Goal: Information Seeking & Learning: Check status

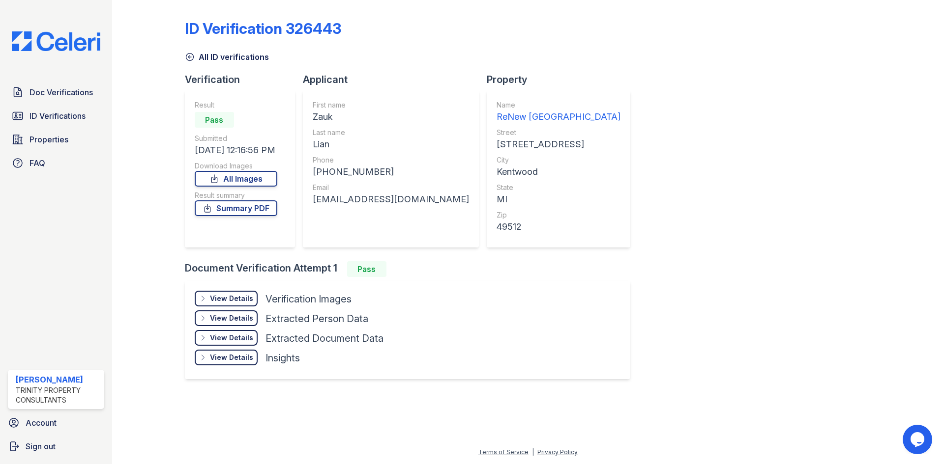
click at [34, 110] on span "ID Verifications" at bounding box center [57, 116] width 56 height 12
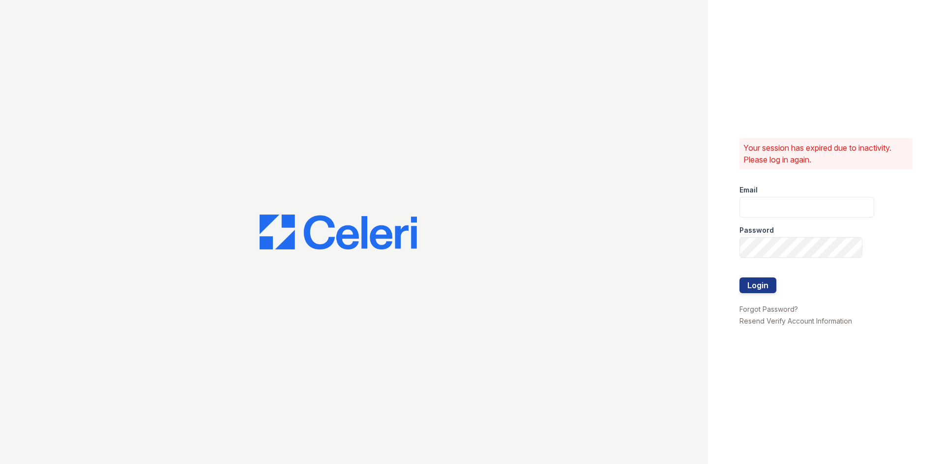
type input "glake@trinity-pm.com"
click at [765, 282] on button "Login" at bounding box center [757, 286] width 37 height 16
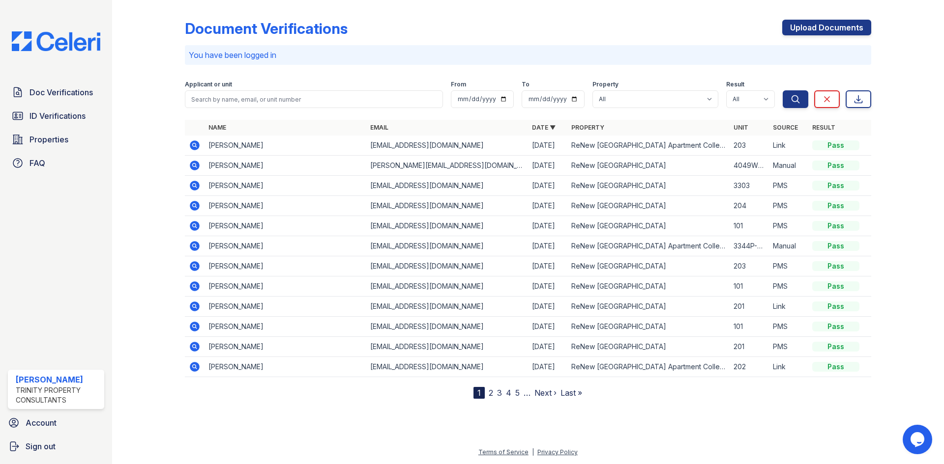
click at [200, 143] on icon at bounding box center [195, 146] width 12 height 12
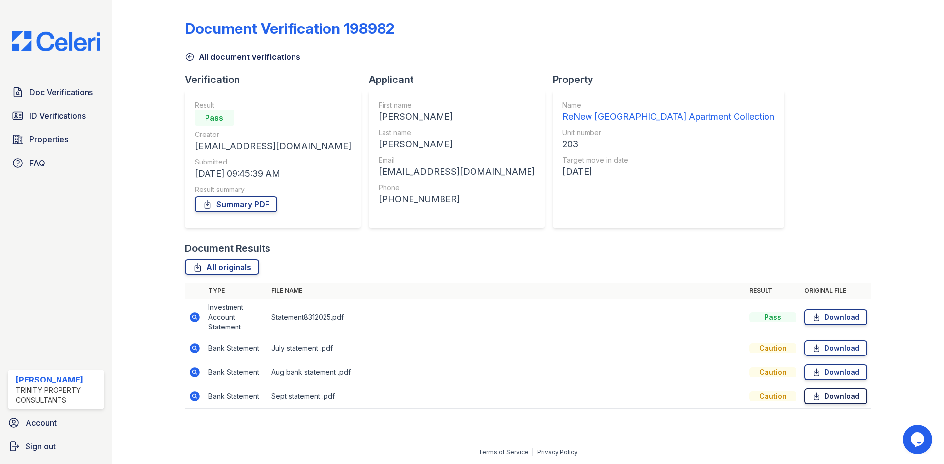
click at [848, 398] on link "Download" at bounding box center [835, 397] width 63 height 16
click at [43, 88] on span "Doc Verifications" at bounding box center [60, 93] width 63 height 12
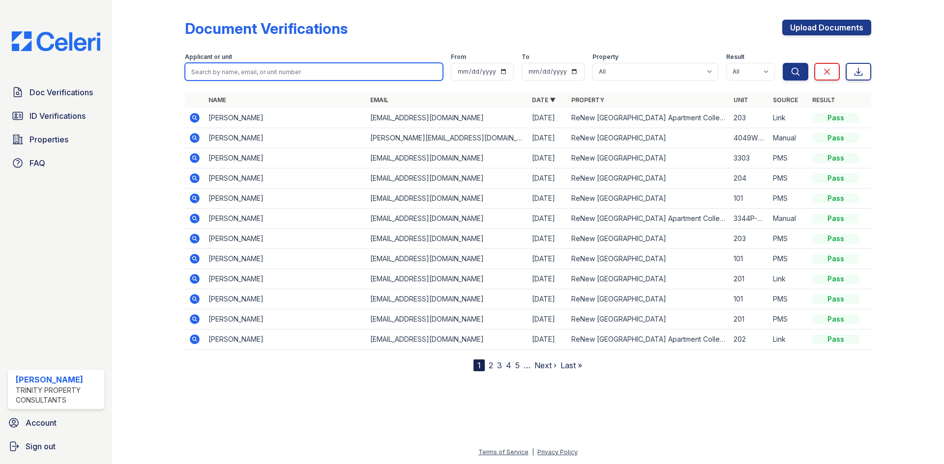
click at [244, 71] on input "search" at bounding box center [314, 72] width 258 height 18
type input "amy struble"
click at [782, 63] on button "Search" at bounding box center [795, 72] width 26 height 18
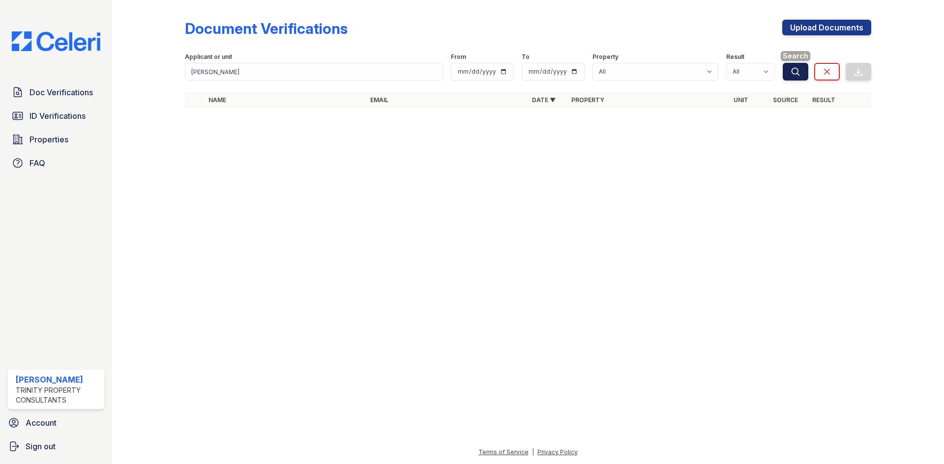
click at [785, 67] on button "Search" at bounding box center [795, 72] width 26 height 18
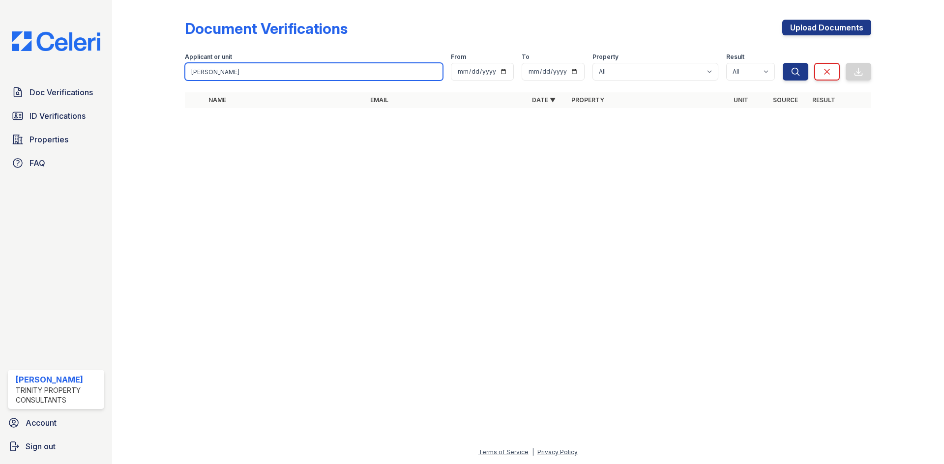
drag, startPoint x: 240, startPoint y: 77, endPoint x: 124, endPoint y: 73, distance: 116.1
click at [124, 73] on div "Document Verifications Upload Documents Filter Applicant or unit amy struble Fr…" at bounding box center [528, 232] width 832 height 464
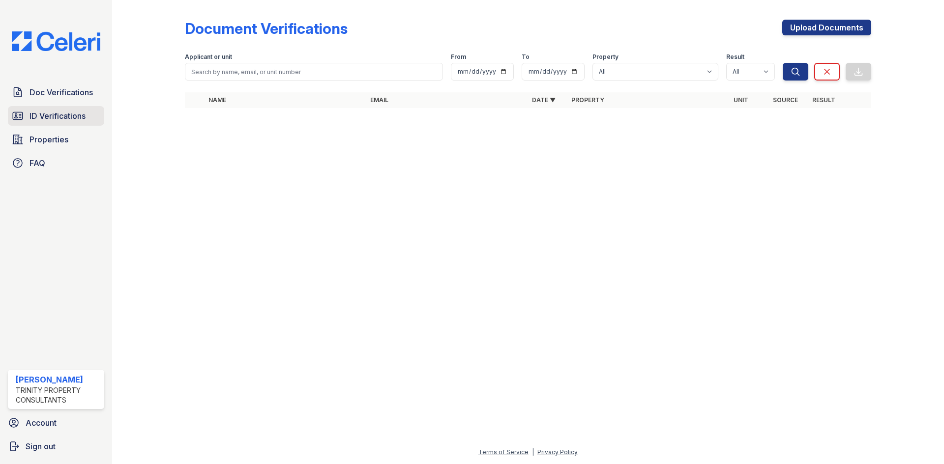
click at [49, 116] on span "ID Verifications" at bounding box center [57, 116] width 56 height 12
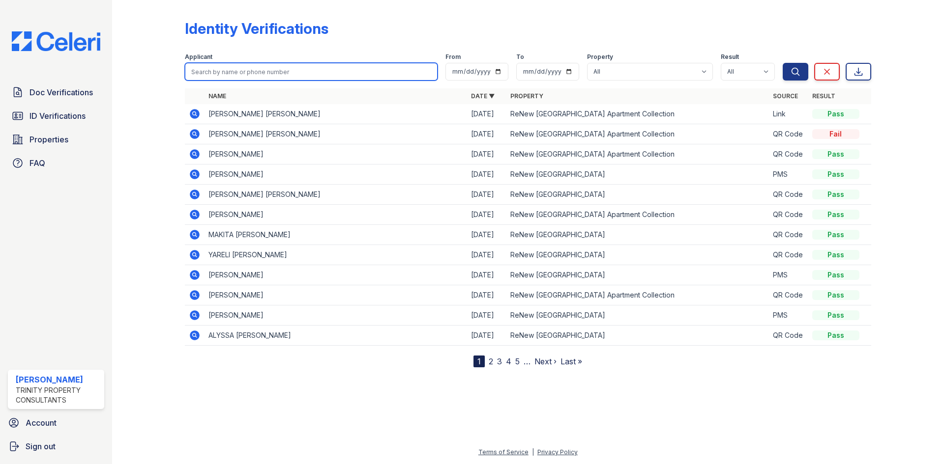
click at [242, 77] on input "search" at bounding box center [311, 72] width 253 height 18
type input "struble"
click at [782, 63] on button "Search" at bounding box center [795, 72] width 26 height 18
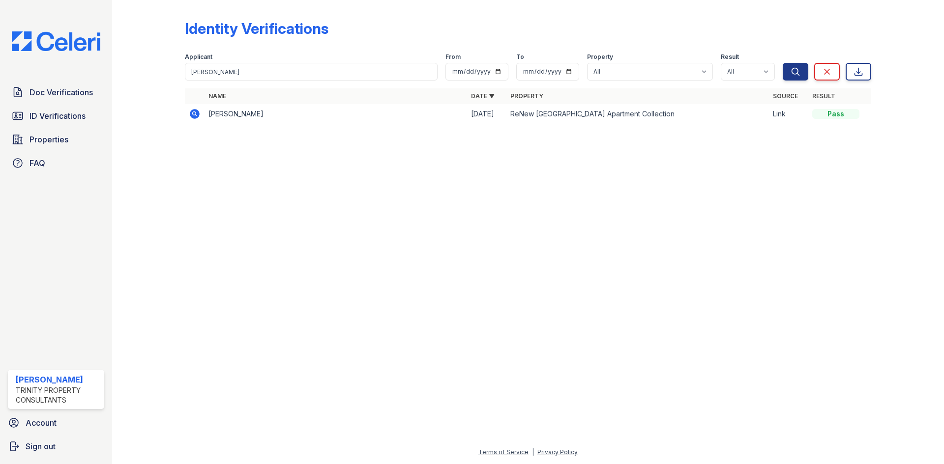
click at [238, 114] on td "AMY LYNN STRUBLE" at bounding box center [335, 114] width 262 height 20
click at [189, 111] on icon at bounding box center [195, 114] width 12 height 12
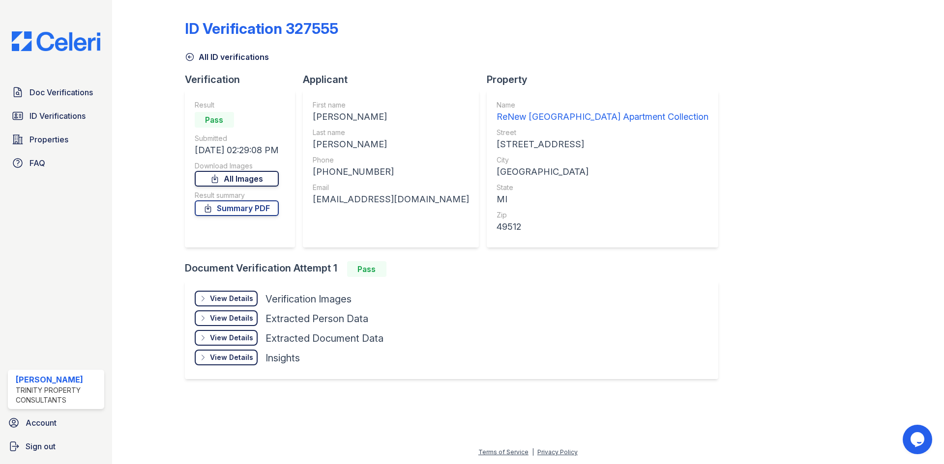
click at [228, 183] on link "All Images" at bounding box center [237, 179] width 84 height 16
click at [225, 211] on link "Summary PDF" at bounding box center [237, 209] width 84 height 16
click at [41, 97] on span "Doc Verifications" at bounding box center [60, 93] width 63 height 12
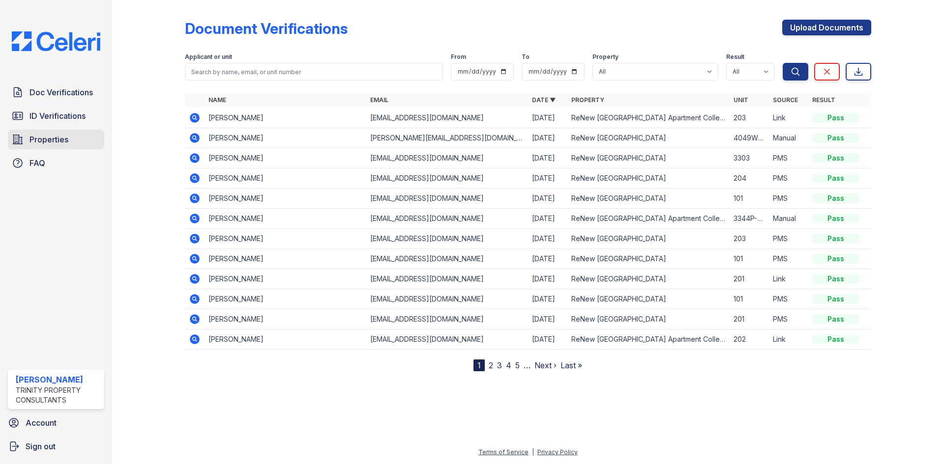
click at [42, 139] on span "Properties" at bounding box center [48, 140] width 39 height 12
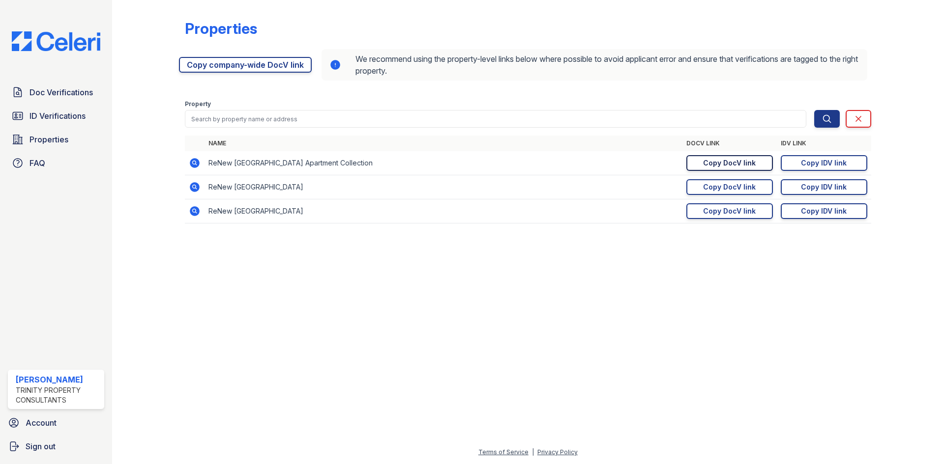
click at [753, 160] on div "Copy DocV link" at bounding box center [729, 163] width 53 height 10
